Goal: Task Accomplishment & Management: Use online tool/utility

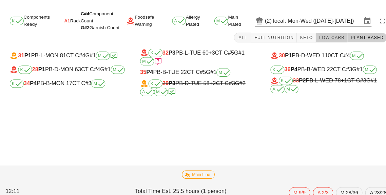
click at [323, 35] on span "Low Carb" at bounding box center [323, 36] width 25 height 5
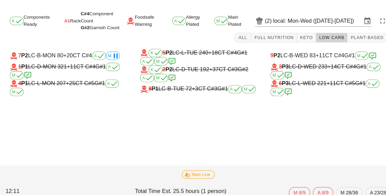
click at [320, 39] on span "Low Carb" at bounding box center [323, 36] width 25 height 5
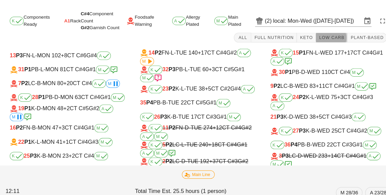
click at [325, 36] on span "Low Carb" at bounding box center [323, 36] width 25 height 5
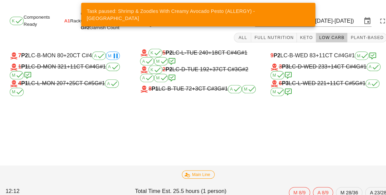
click at [311, 24] on input "local: Mon-Wed ([DATE]-[DATE])" at bounding box center [309, 20] width 86 height 11
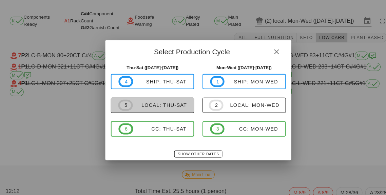
click at [148, 106] on span "5 local: Thu-Sat" at bounding box center [148, 102] width 67 height 11
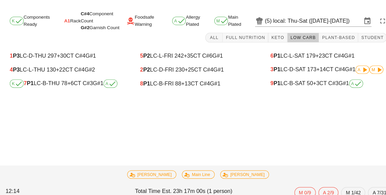
click at [76, 80] on div "K 7 P1 LC-B-THU 78 +6 CT C#3 G#1 A" at bounding box center [66, 81] width 113 height 8
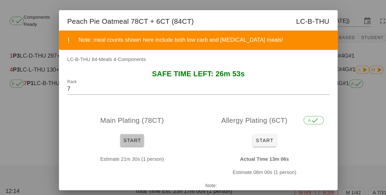
click at [129, 131] on button "Start" at bounding box center [128, 137] width 23 height 12
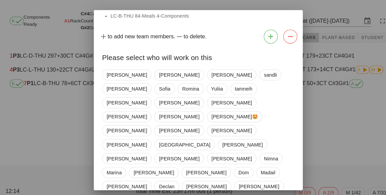
scroll to position [19, 0]
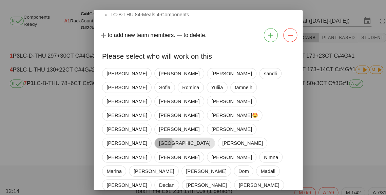
click at [209, 134] on span "[GEOGRAPHIC_DATA]" at bounding box center [179, 139] width 59 height 11
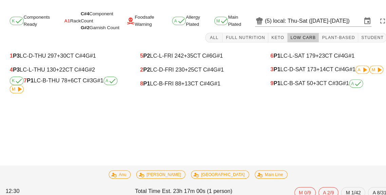
click at [74, 78] on div "K 7 P1 LC-B-THU 78 +6 CT C#3 G#1 A M" at bounding box center [66, 83] width 113 height 16
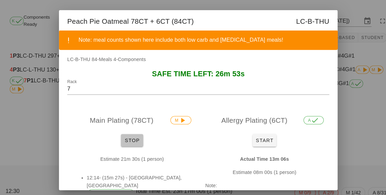
click at [126, 138] on span "Stop" at bounding box center [129, 136] width 16 height 5
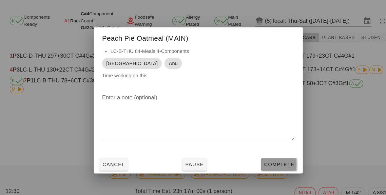
click at [274, 162] on span "Complete" at bounding box center [272, 160] width 30 height 5
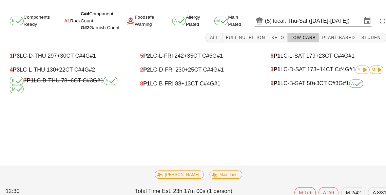
click at [318, 22] on input "local: Thu-Sat ([DATE]-[DATE])" at bounding box center [309, 20] width 86 height 11
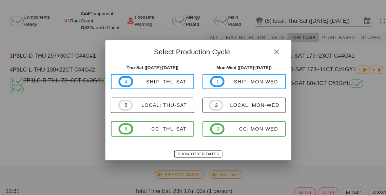
click at [266, 56] on button "button" at bounding box center [270, 50] width 12 height 12
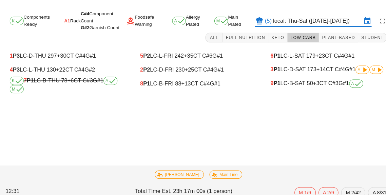
click at [311, 24] on input "local: Thu-Sat ([DATE]-[DATE])" at bounding box center [309, 20] width 86 height 11
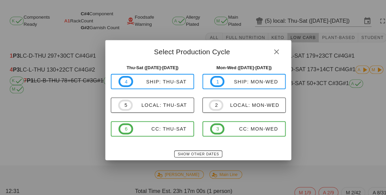
click at [315, 137] on div at bounding box center [193, 97] width 386 height 195
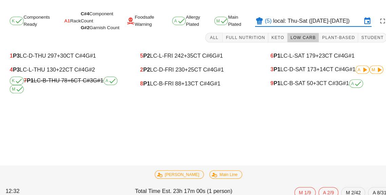
click at [306, 83] on span "+3" at bounding box center [308, 81] width 6 height 6
type input "9"
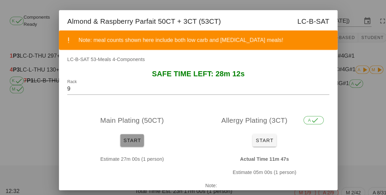
click at [132, 137] on span "Start" at bounding box center [129, 136] width 18 height 5
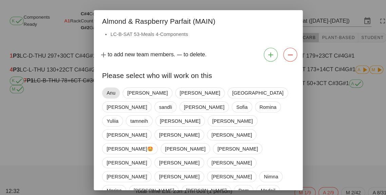
click at [108, 90] on span "Anu" at bounding box center [108, 91] width 8 height 10
click at [226, 93] on span "[GEOGRAPHIC_DATA]" at bounding box center [251, 91] width 50 height 10
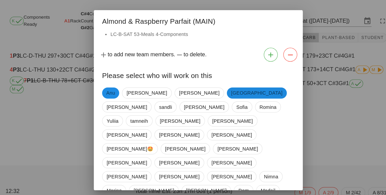
scroll to position [19, 0]
